Goal: Transaction & Acquisition: Purchase product/service

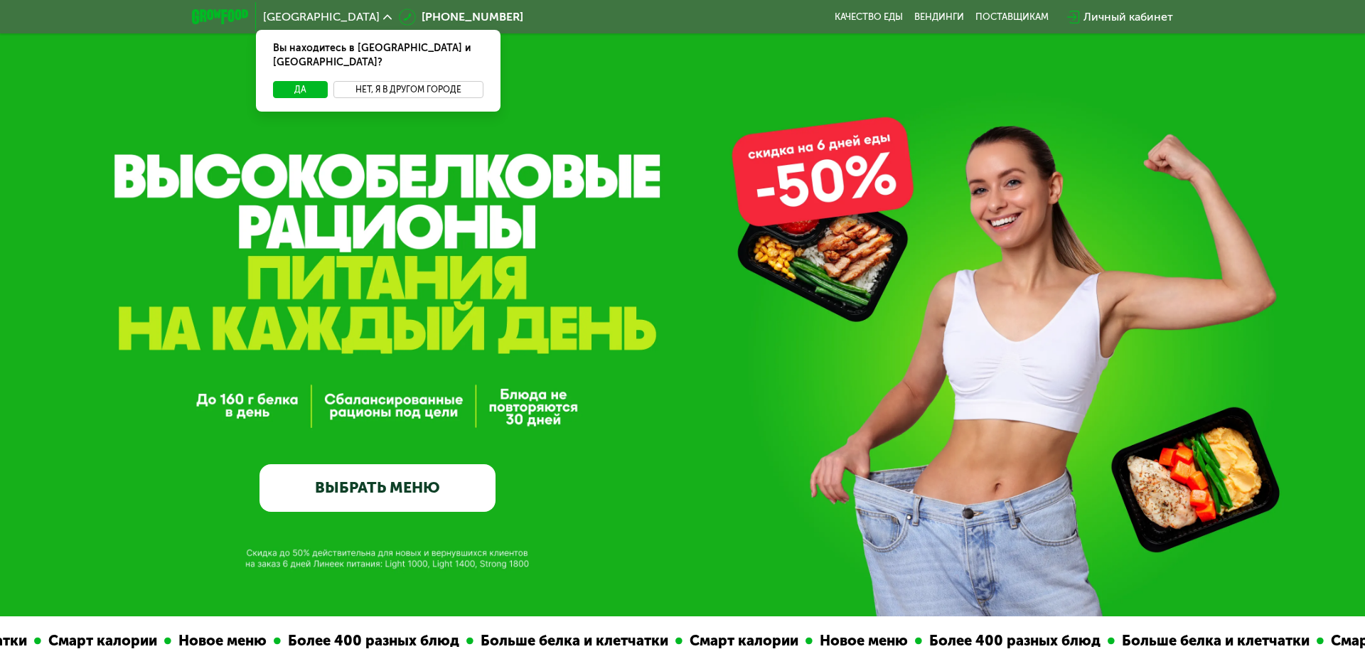
click at [363, 81] on button "Нет, я в другом городе" at bounding box center [408, 89] width 150 height 17
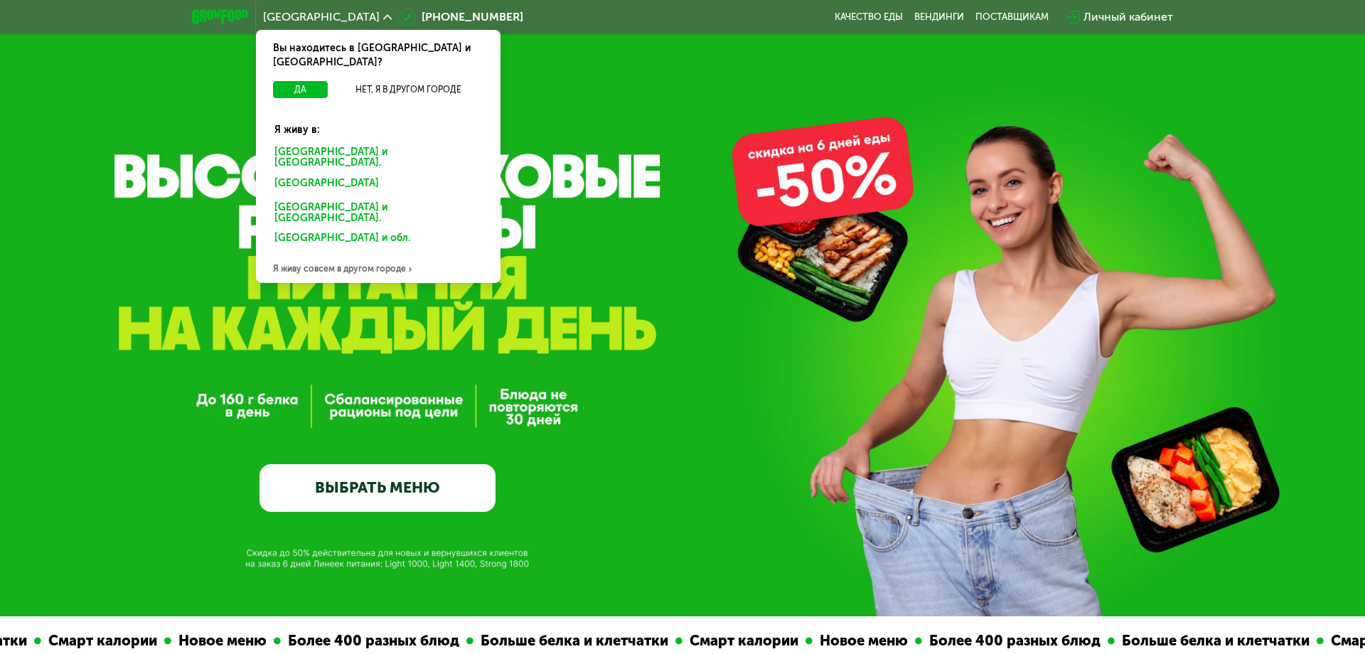
click at [375, 143] on div "[GEOGRAPHIC_DATA] и [GEOGRAPHIC_DATA]." at bounding box center [377, 158] width 227 height 30
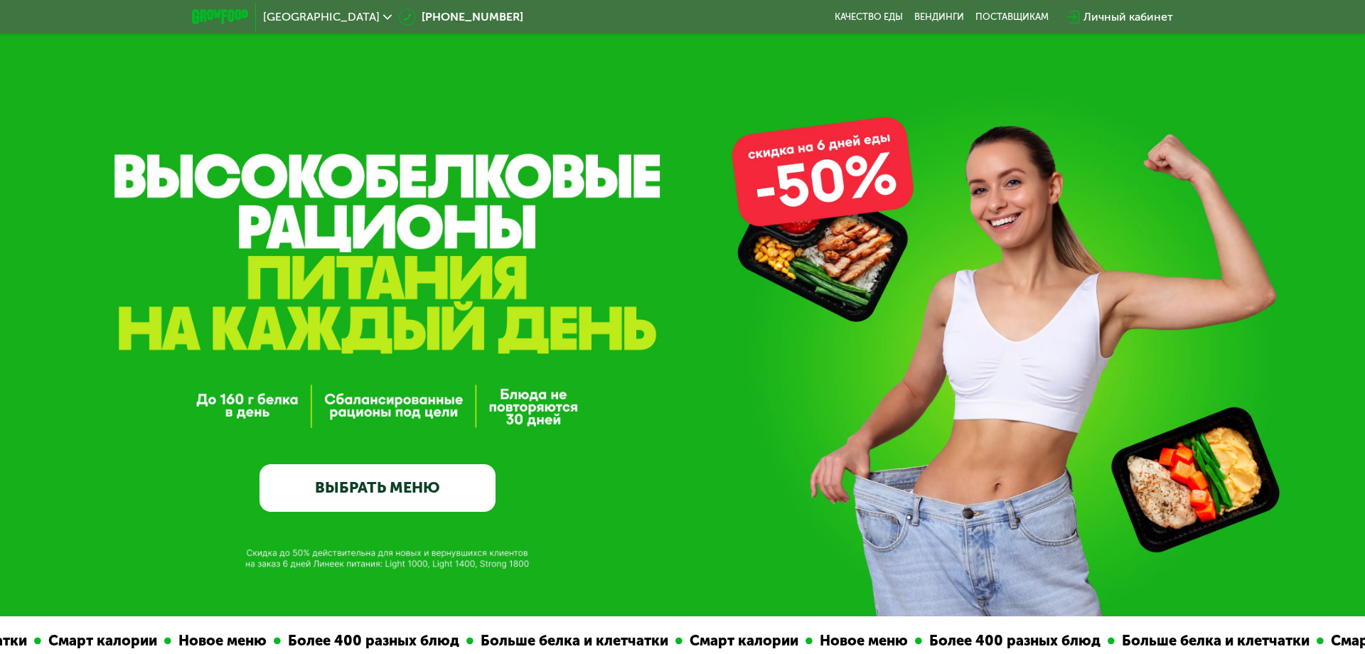
click at [399, 483] on link "ВЫБРАТЬ МЕНЮ" at bounding box center [377, 488] width 236 height 48
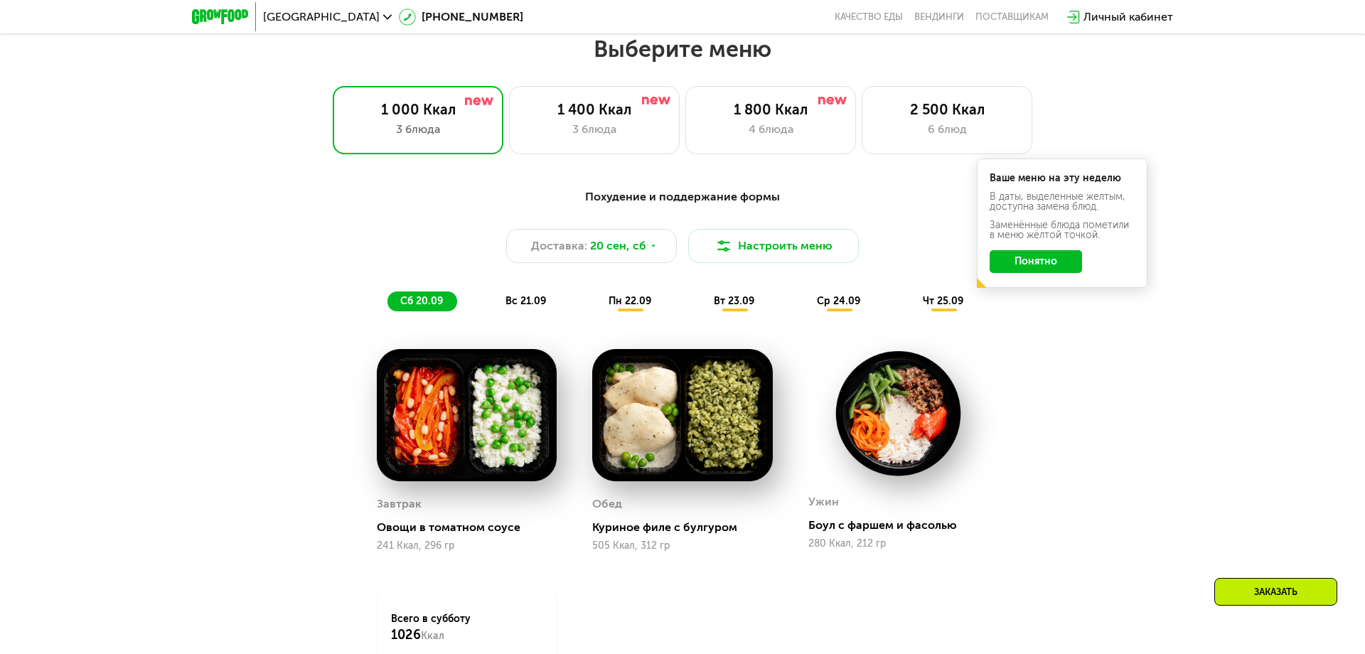
scroll to position [1183, 0]
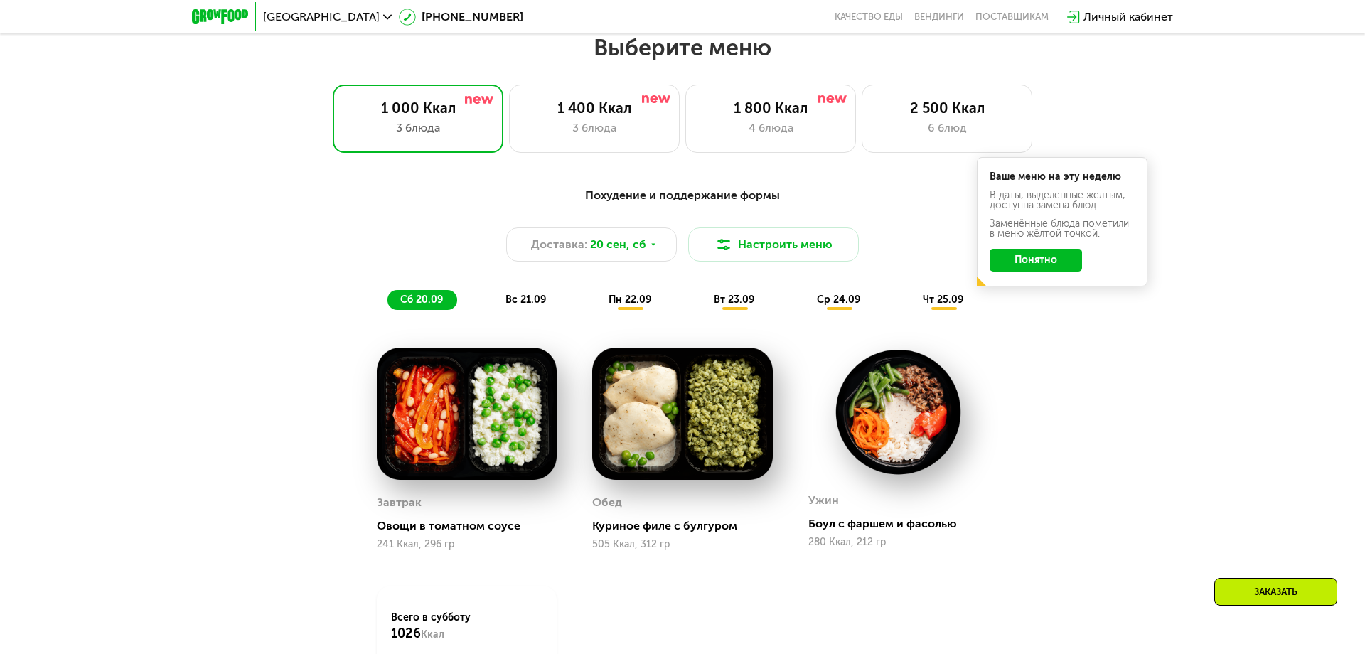
click at [1043, 259] on button "Понятно" at bounding box center [1035, 260] width 92 height 23
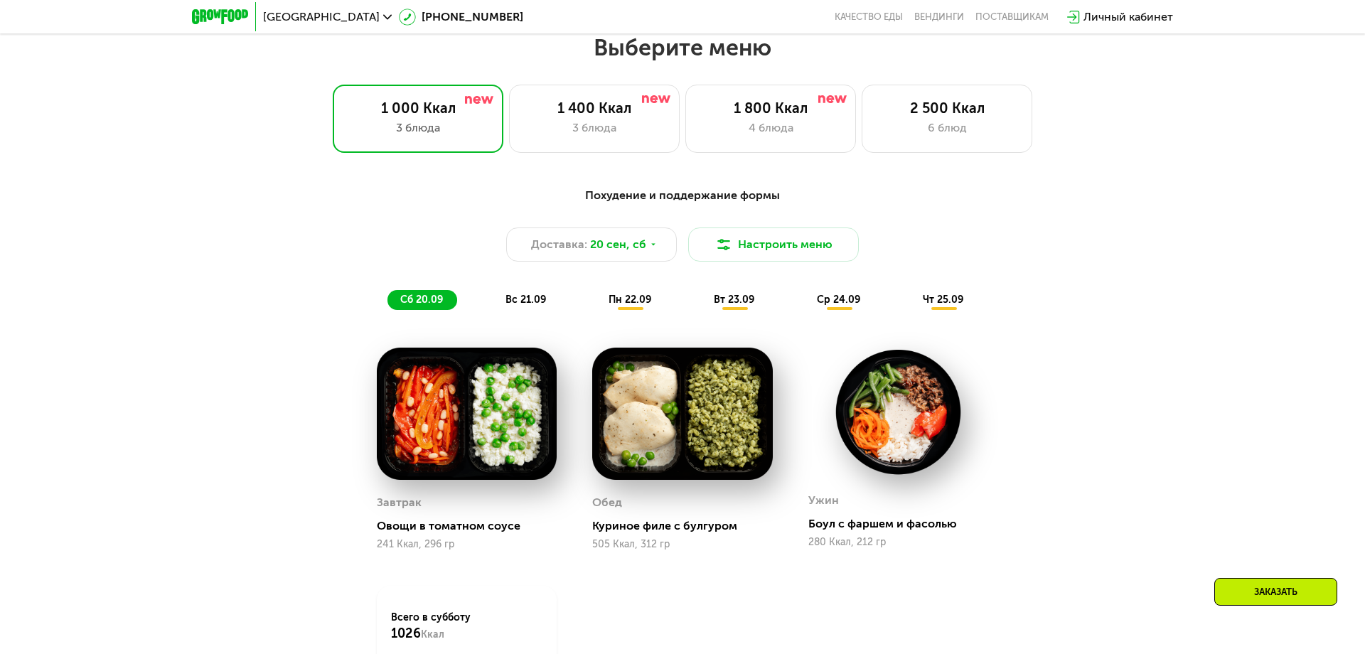
scroll to position [1085, 0]
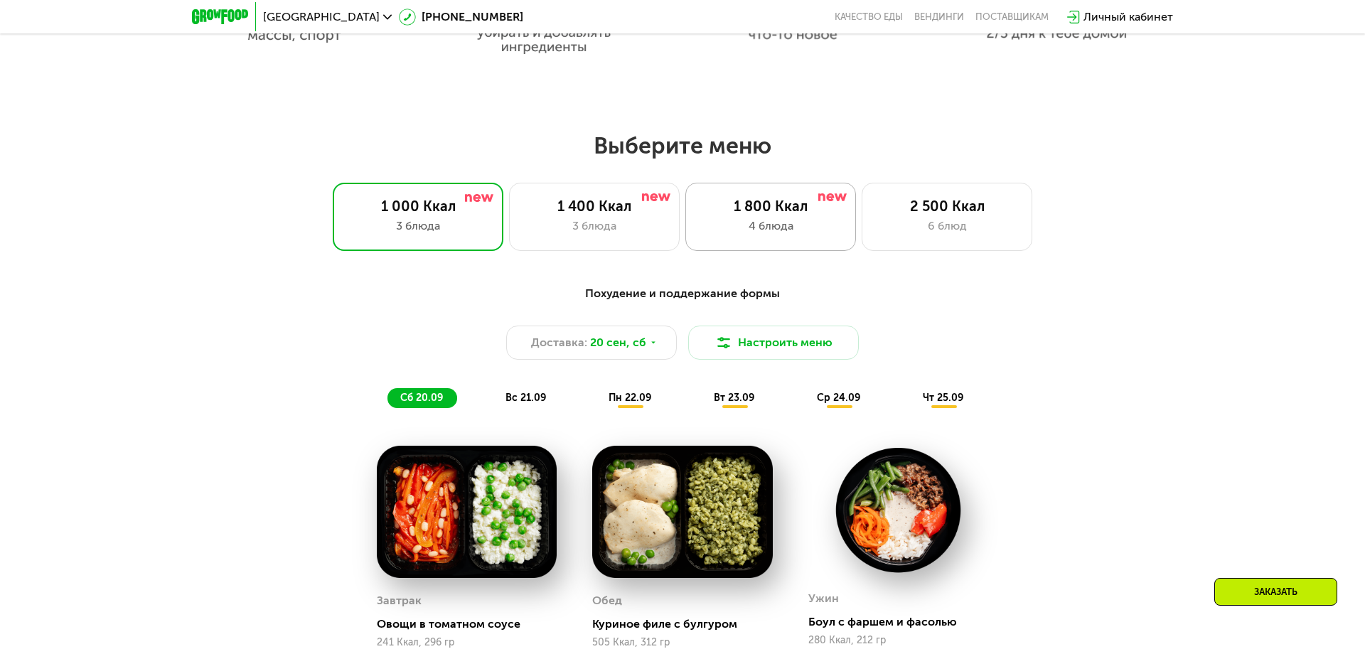
click at [768, 203] on div "1 800 Ккал" at bounding box center [770, 206] width 141 height 17
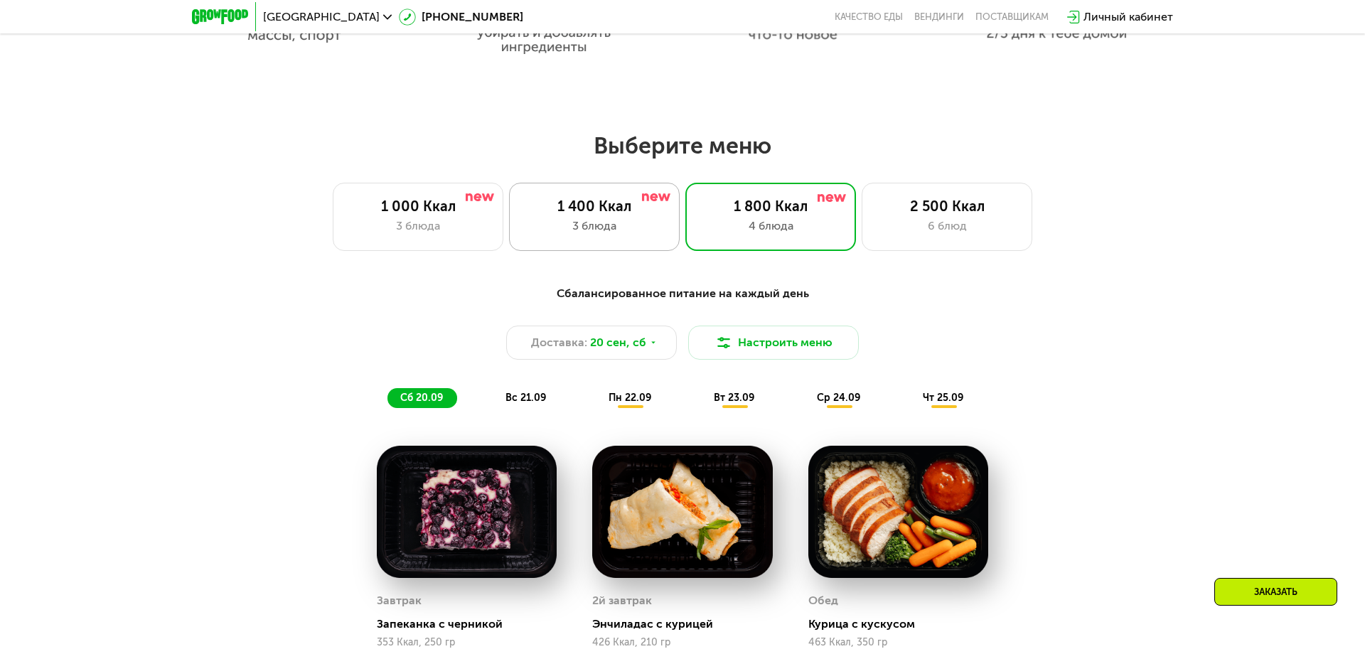
click at [617, 234] on div "3 блюда" at bounding box center [594, 226] width 141 height 17
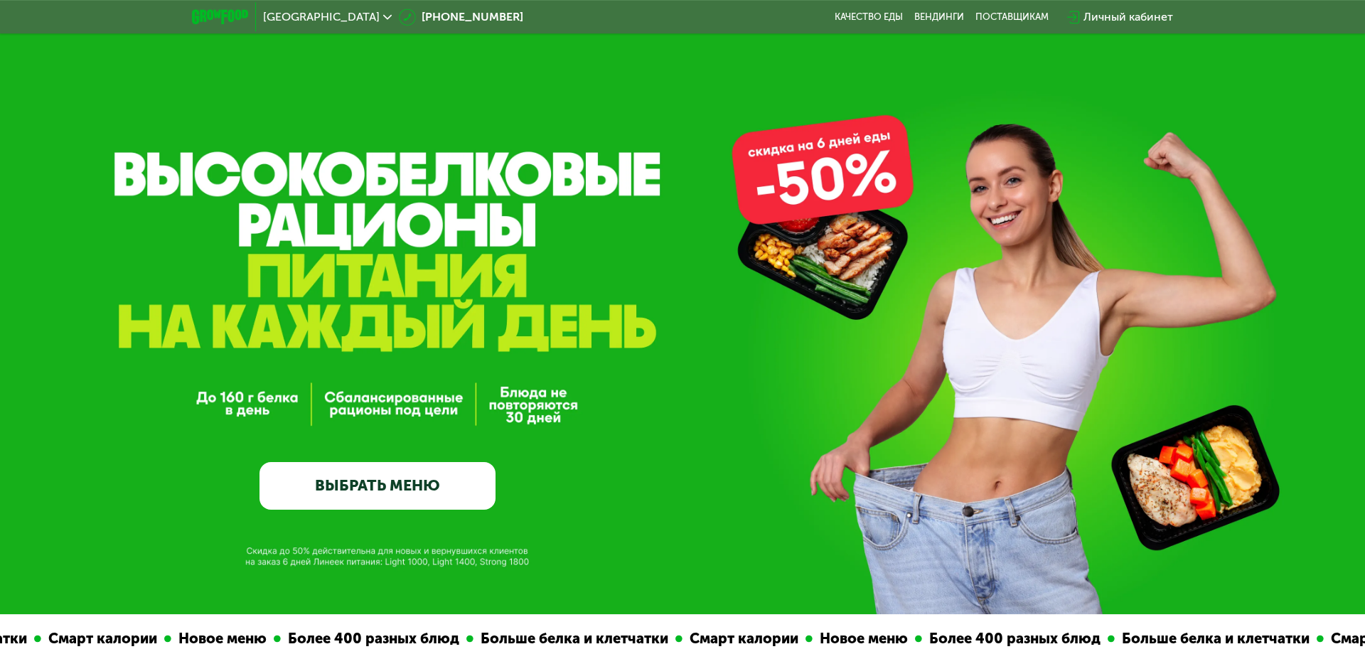
scroll to position [0, 0]
